Goal: Task Accomplishment & Management: Complete application form

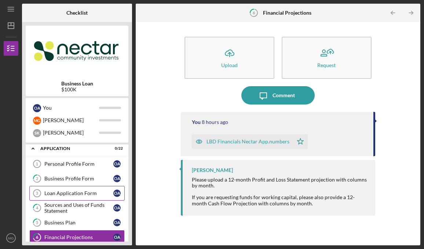
scroll to position [1, 0]
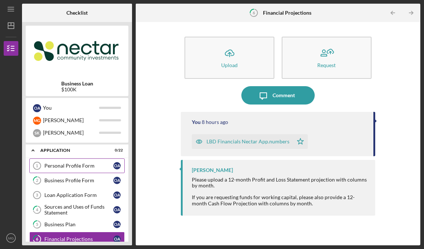
click at [76, 170] on link "Personal Profile Form 1 Personal Profile Form O A" at bounding box center [76, 166] width 95 height 15
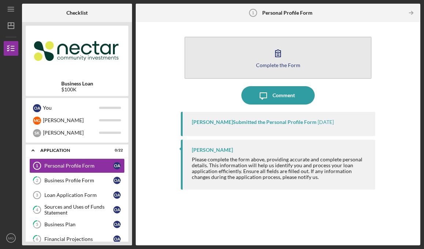
click at [289, 63] on div "Complete the Form" at bounding box center [278, 65] width 44 height 6
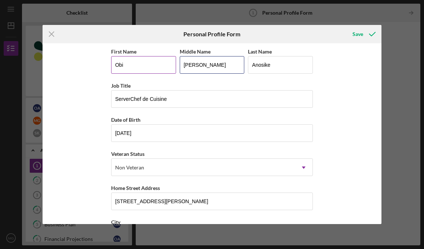
drag, startPoint x: 205, startPoint y: 64, endPoint x: 162, endPoint y: 63, distance: 43.0
click at [162, 63] on div "First Name [PERSON_NAME] Middle Name [PERSON_NAME] Last Name [PERSON_NAME]" at bounding box center [212, 64] width 202 height 34
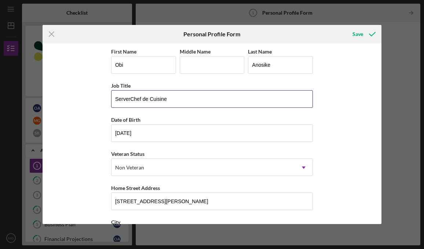
drag, startPoint x: 173, startPoint y: 98, endPoint x: 101, endPoint y: 97, distance: 72.3
click at [101, 97] on div "First Name Obi Middle Name Last Name [PERSON_NAME] Job Title ServerChef de Cuis…" at bounding box center [213, 133] width 340 height 181
type input "General Manager"
type input "[DATE]"
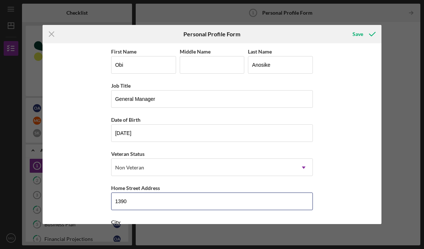
type input "[STREET_ADDRESS]"
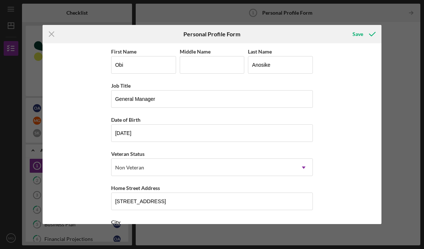
type input "MA"
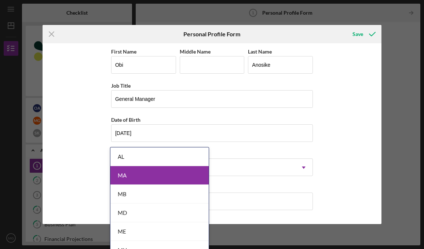
click at [162, 181] on body "Icon/Menu Personal Profile Form 1 Personal Profile Form Checklist Business Loan…" at bounding box center [212, 124] width 424 height 249
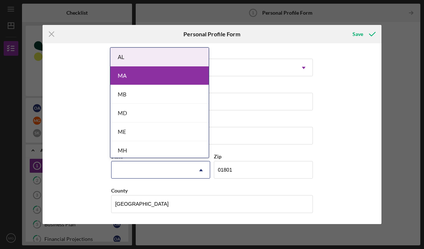
click at [353, 123] on div "First Name Obi Middle Name Last Name [PERSON_NAME] Job Title General Manager Da…" at bounding box center [213, 133] width 340 height 181
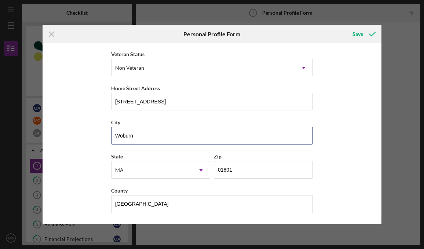
drag, startPoint x: 182, startPoint y: 138, endPoint x: 91, endPoint y: 134, distance: 91.1
click at [91, 134] on div "First Name Obi Middle Name Last Name [PERSON_NAME] Job Title General Manager Da…" at bounding box center [213, 133] width 340 height 181
type input "Brookline"
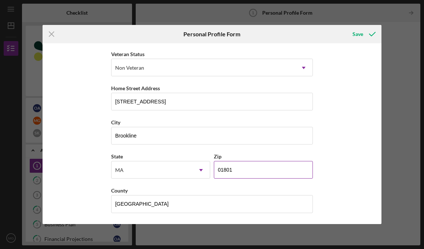
click at [257, 171] on input "01801" at bounding box center [263, 170] width 99 height 18
type input "0####"
type input "02446"
click at [357, 157] on div "First Name Obi Middle Name Last Name [PERSON_NAME] Job Title General Manager Da…" at bounding box center [213, 133] width 340 height 181
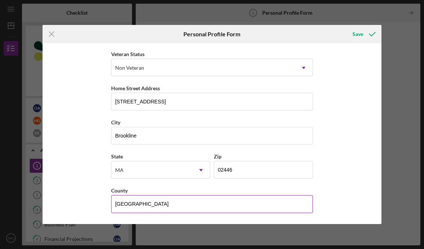
drag, startPoint x: 217, startPoint y: 208, endPoint x: 126, endPoint y: 191, distance: 93.3
click at [126, 191] on div "County [GEOGRAPHIC_DATA]" at bounding box center [212, 199] width 202 height 27
type input "n"
type input "[GEOGRAPHIC_DATA]"
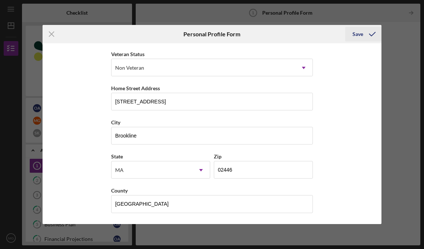
click at [361, 33] on div "Save" at bounding box center [358, 34] width 11 height 15
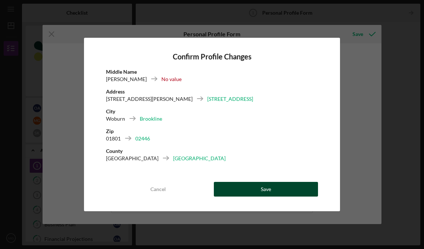
click at [250, 191] on button "Save" at bounding box center [266, 189] width 104 height 15
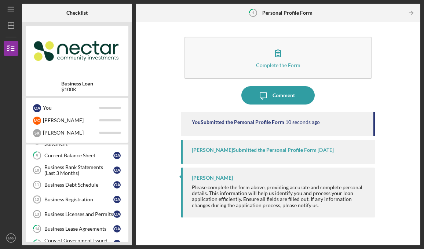
scroll to position [130, 0]
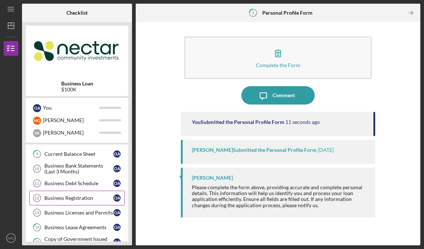
click at [76, 197] on div "Business Registration" at bounding box center [78, 198] width 69 height 6
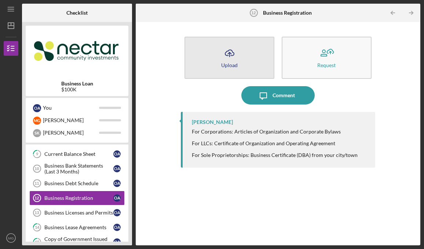
click at [229, 62] on div "Upload" at bounding box center [229, 65] width 17 height 6
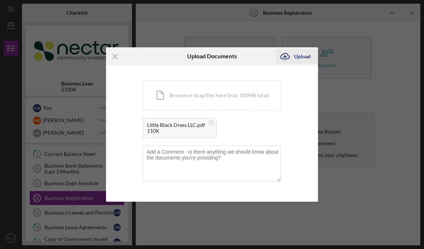
click at [305, 55] on div "Upload" at bounding box center [302, 56] width 17 height 15
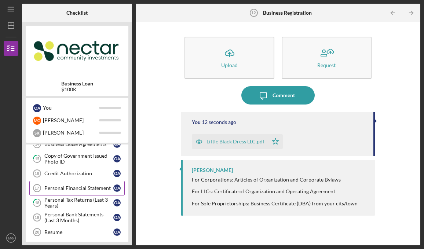
scroll to position [214, 0]
click at [63, 189] on div "Personal Financial Statement" at bounding box center [78, 188] width 69 height 6
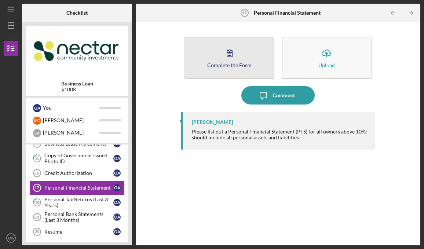
click at [225, 57] on icon "button" at bounding box center [230, 53] width 18 height 18
click at [233, 55] on icon "button" at bounding box center [230, 53] width 18 height 18
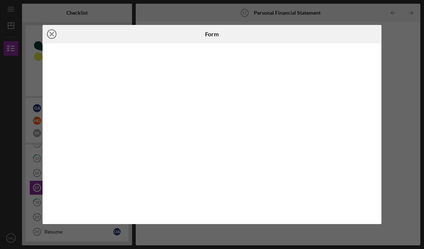
click at [52, 33] on line at bounding box center [52, 34] width 4 height 4
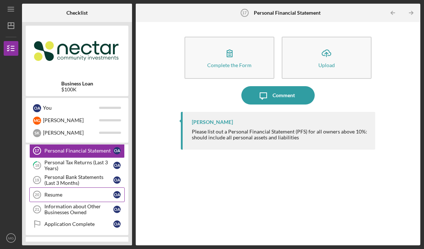
scroll to position [254, 0]
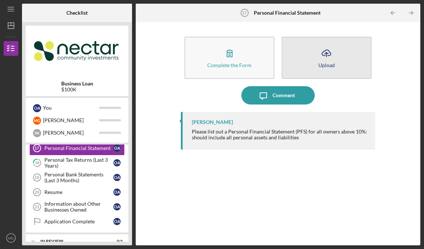
click at [336, 54] on button "Icon/Upload Upload" at bounding box center [327, 58] width 90 height 42
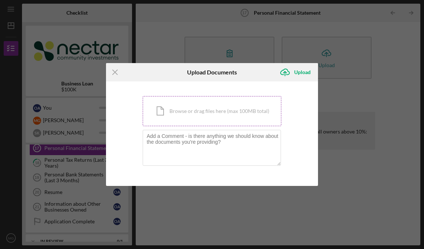
click at [180, 117] on div "Icon/Document Browse or drag files here (max 100MB total) Tap to choose files o…" at bounding box center [212, 111] width 139 height 30
click at [115, 75] on icon "Icon/Menu Close" at bounding box center [115, 72] width 18 height 18
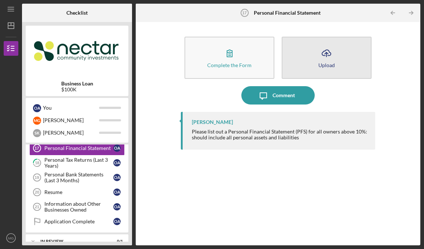
click at [305, 57] on button "Icon/Upload Upload" at bounding box center [327, 58] width 90 height 42
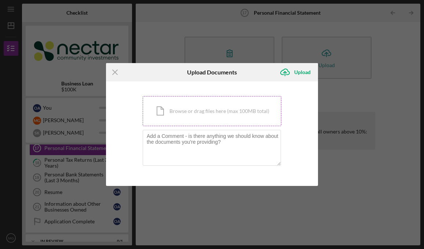
click at [219, 112] on div "Icon/Document Browse or drag files here (max 100MB total) Tap to choose files o…" at bounding box center [212, 111] width 139 height 30
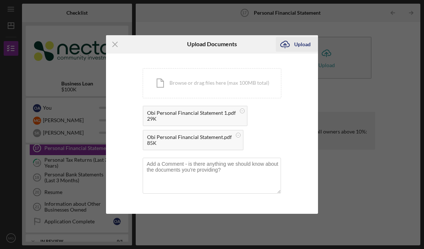
click at [298, 44] on div "Upload" at bounding box center [302, 44] width 17 height 15
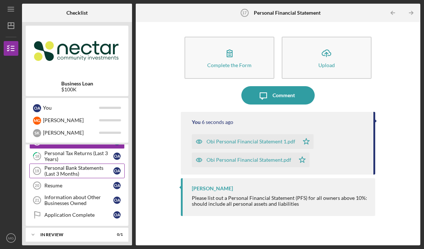
scroll to position [272, 0]
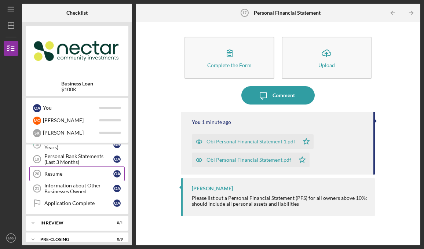
click at [58, 175] on div "Resume" at bounding box center [78, 174] width 69 height 6
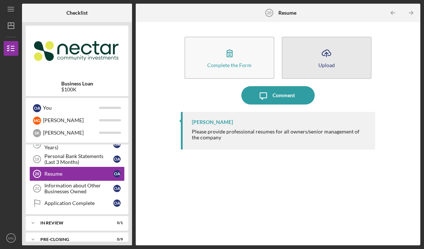
click at [325, 58] on icon "Icon/Upload" at bounding box center [326, 53] width 18 height 18
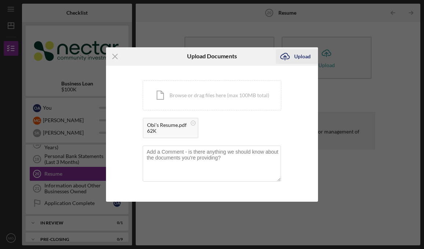
click at [294, 58] on icon "Icon/Upload" at bounding box center [285, 56] width 18 height 18
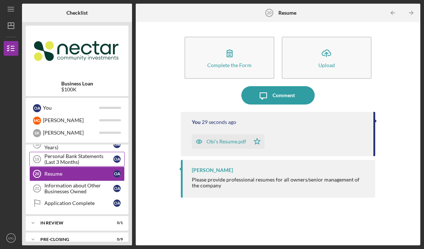
click at [88, 163] on div "Personal Bank Statements (Last 3 Months)" at bounding box center [78, 159] width 69 height 12
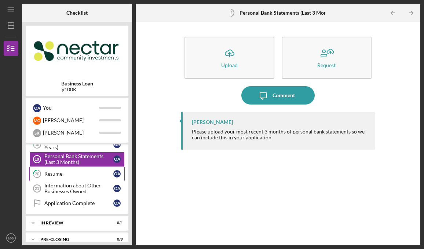
click at [80, 181] on link "20 Resume O A" at bounding box center [76, 174] width 95 height 15
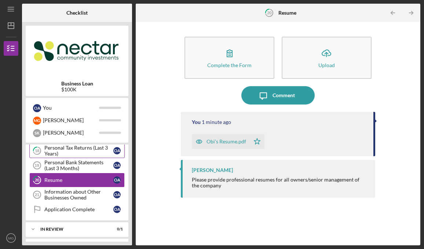
scroll to position [266, 0]
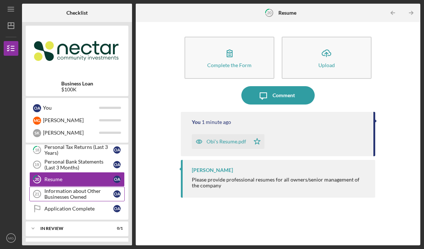
click at [71, 195] on div "Information about Other Businesses Owned" at bounding box center [78, 194] width 69 height 12
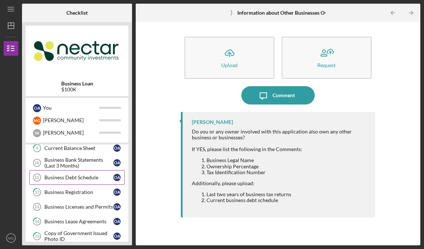
scroll to position [125, 0]
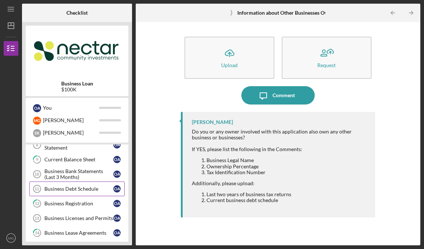
click at [54, 191] on div "Business Debt Schedule" at bounding box center [78, 189] width 69 height 6
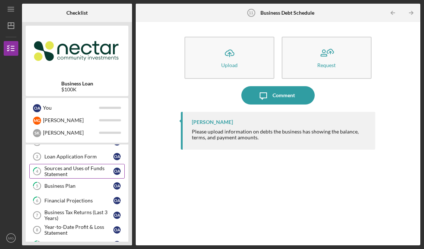
scroll to position [11, 0]
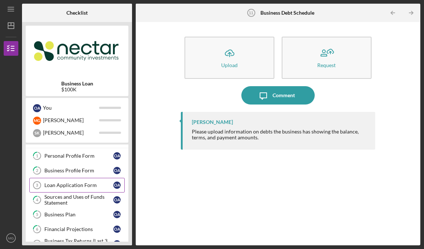
click at [69, 186] on div "Loan Application Form" at bounding box center [78, 185] width 69 height 6
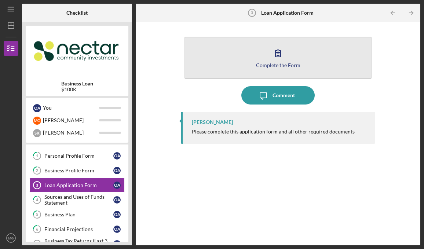
click at [261, 62] on div "Complete the Form" at bounding box center [278, 65] width 44 height 6
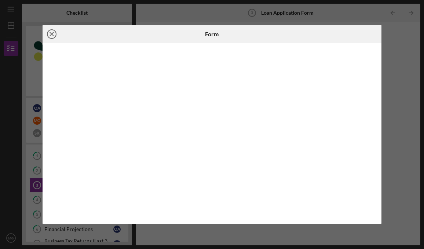
click at [53, 35] on icon "Icon/Close" at bounding box center [52, 34] width 18 height 18
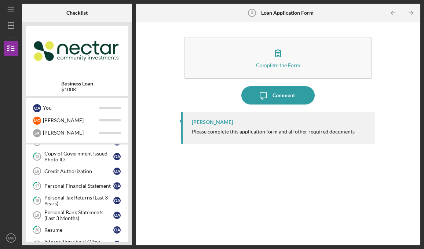
scroll to position [219, 0]
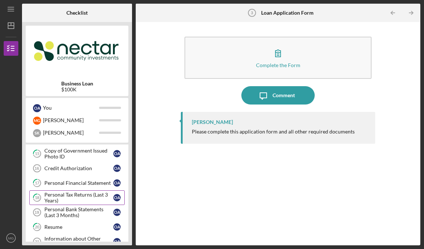
click at [63, 194] on div "Personal Tax Returns (Last 3 Years)" at bounding box center [78, 198] width 69 height 12
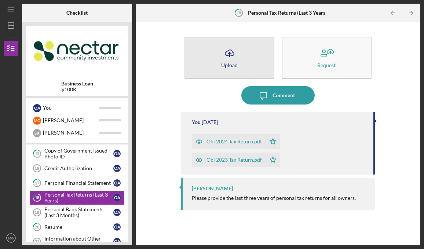
click at [229, 57] on icon "Icon/Upload" at bounding box center [230, 53] width 18 height 18
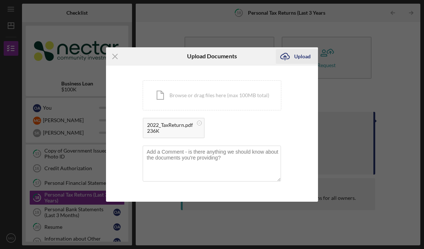
click at [296, 57] on div "Upload" at bounding box center [302, 56] width 17 height 15
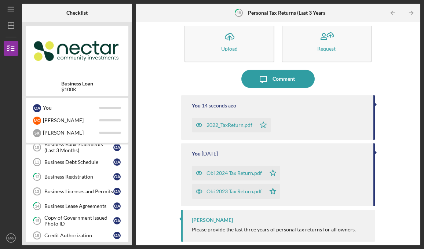
scroll to position [151, 0]
click at [61, 193] on div "Business Licenses and Permits" at bounding box center [78, 192] width 69 height 6
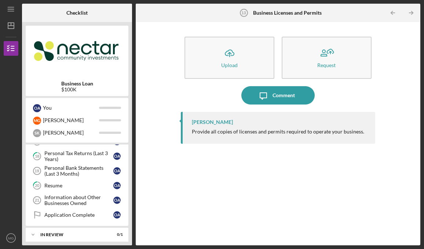
scroll to position [298, 0]
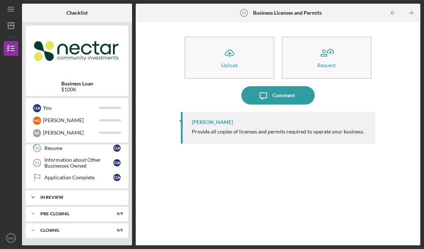
click at [35, 196] on icon "Icon/Expander" at bounding box center [33, 197] width 15 height 15
click at [66, 215] on div "Site Visit" at bounding box center [78, 213] width 69 height 6
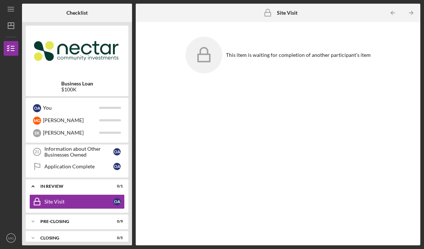
scroll to position [316, 0]
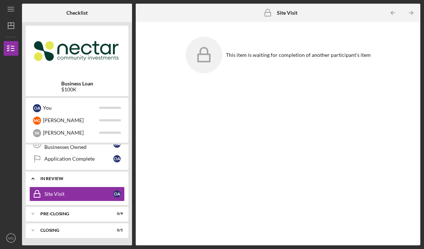
click at [33, 179] on icon "Icon/Expander" at bounding box center [33, 178] width 15 height 15
